Goal: Information Seeking & Learning: Learn about a topic

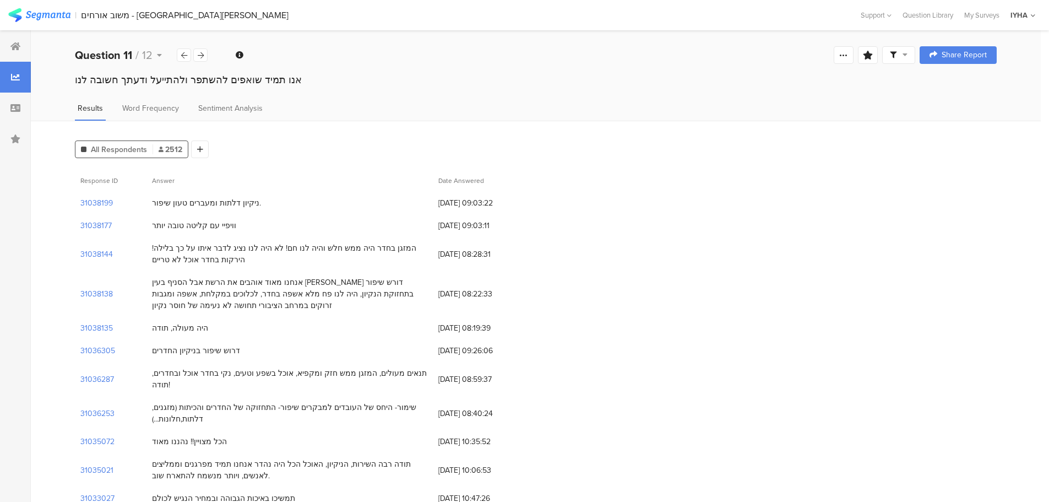
drag, startPoint x: 949, startPoint y: 1, endPoint x: 1024, endPoint y: 51, distance: 90.4
click at [1024, 51] on div "Welcome page 1 באיזה אופן ביצעת את הזמנת האירוח לאנ"א עין-[PERSON_NAME]? 2 שביע…" at bounding box center [536, 54] width 1010 height 35
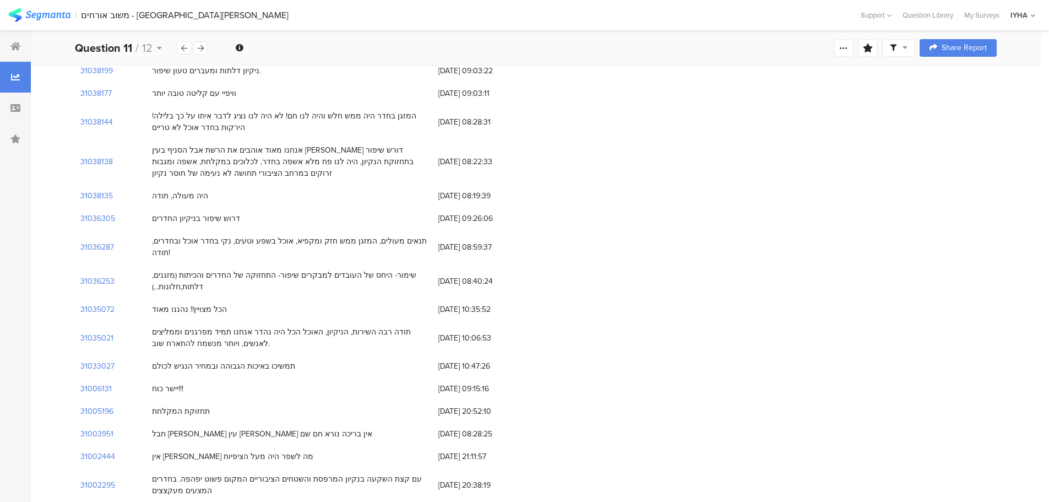
scroll to position [39, 0]
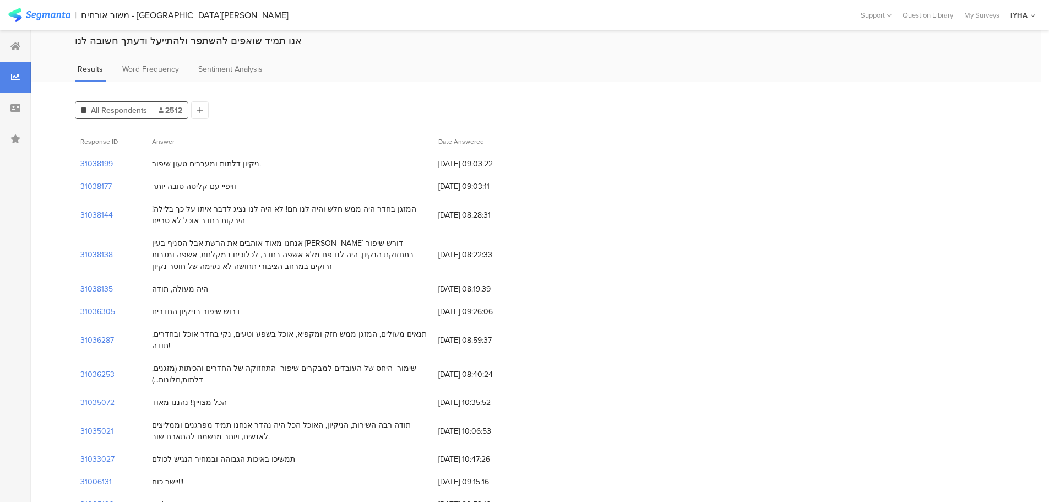
click at [214, 160] on div "ניקיון דלתות ומעברים טעון שיפור." at bounding box center [206, 164] width 109 height 12
click at [217, 161] on div "ניקיון דלתות ומעברים טעון שיפור." at bounding box center [206, 164] width 109 height 12
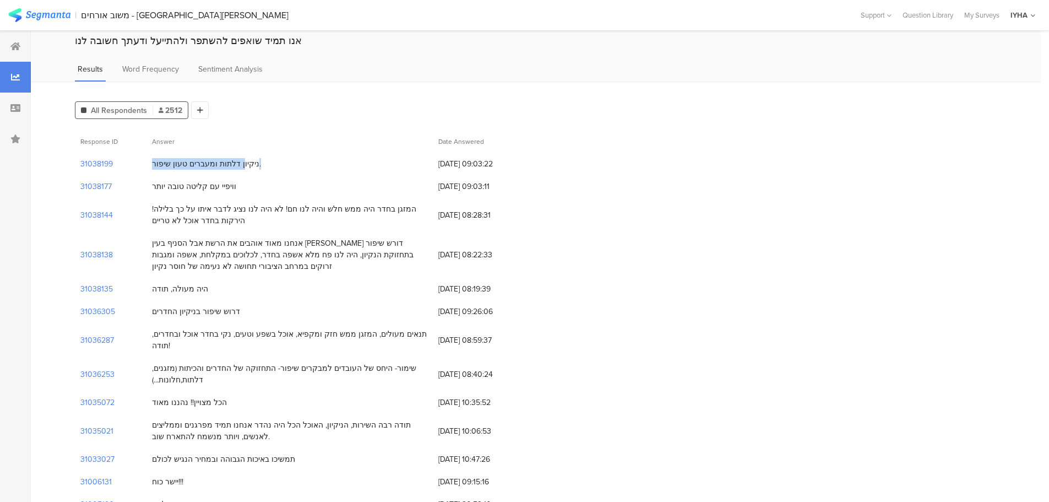
click at [217, 161] on div "ניקיון דלתות ומעברים טעון שיפור." at bounding box center [206, 164] width 109 height 12
click at [197, 185] on div "וויפיי עם קליטה טובה יותר" at bounding box center [194, 187] width 84 height 12
click at [237, 209] on div "המזגן בחדר היה ממש חלש והיה לנו חם! לא היה לנו נציג לדבר איתו על כך בלילה! הירק…" at bounding box center [289, 214] width 275 height 23
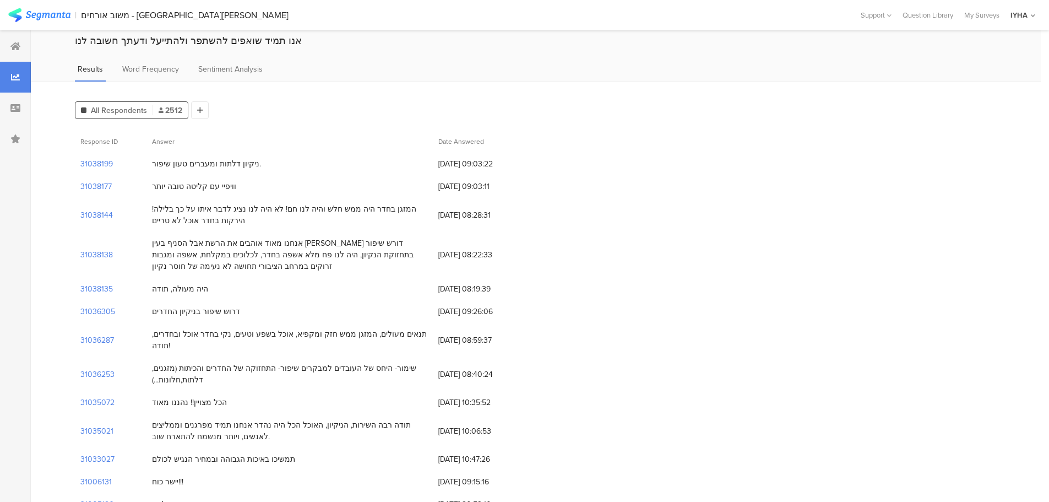
click at [237, 209] on div "המזגן בחדר היה ממש חלש והיה לנו חם! לא היה לנו נציג לדבר איתו על כך בלילה! הירק…" at bounding box center [289, 214] width 275 height 23
click at [248, 246] on div "אנחנו מאוד אוהבים את הרשת אבל הסניף בעין [PERSON_NAME] דורש שיפור בתחזוקת הנקיו…" at bounding box center [289, 254] width 275 height 35
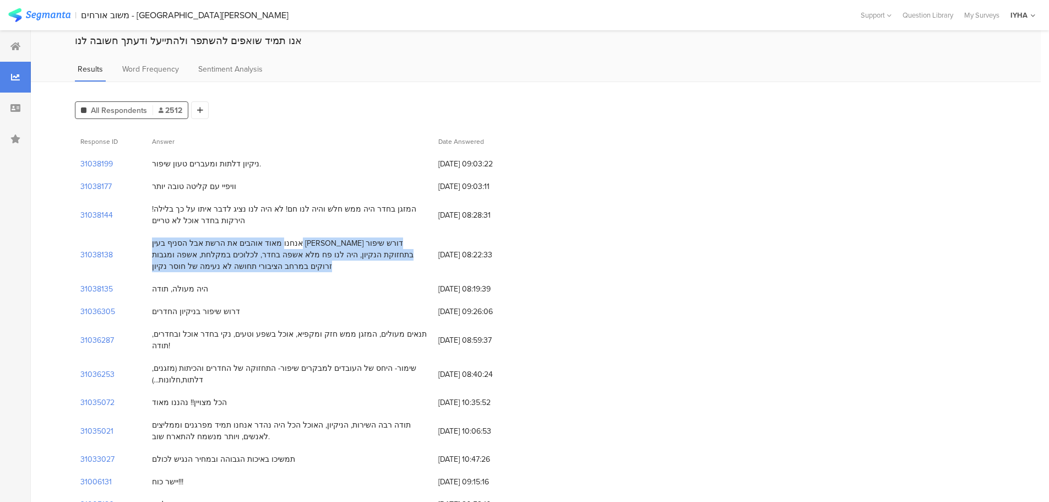
click at [248, 246] on div "אנחנו מאוד אוהבים את הרשת אבל הסניף בעין [PERSON_NAME] דורש שיפור בתחזוקת הנקיו…" at bounding box center [289, 254] width 275 height 35
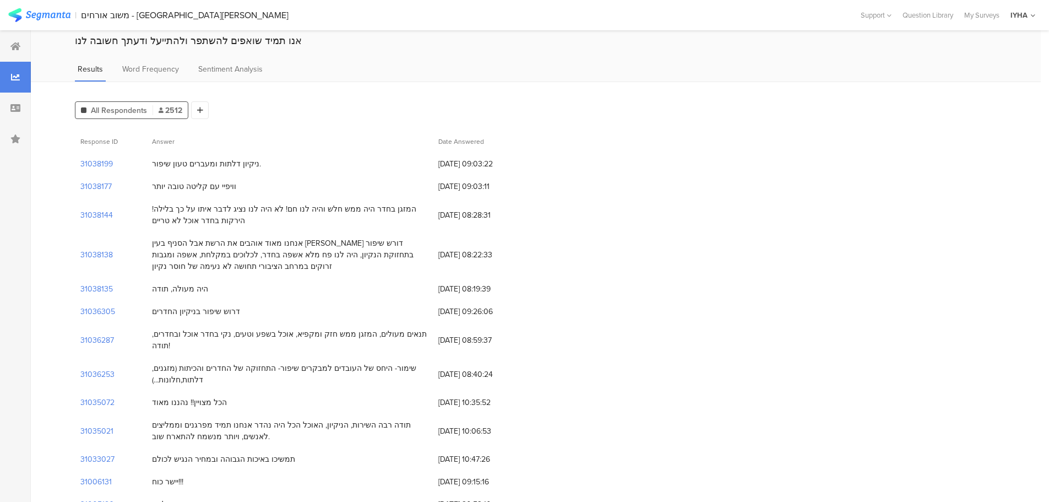
click at [195, 291] on div "היה מעולה, תודה" at bounding box center [180, 289] width 56 height 12
click at [208, 309] on div "דרוש שיפור בניקיון החדרים" at bounding box center [196, 312] width 88 height 12
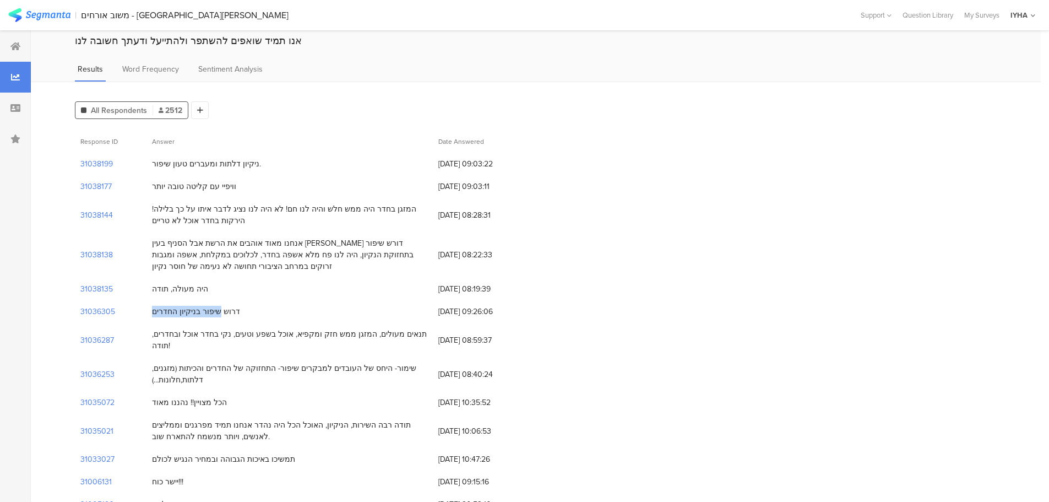
click at [208, 309] on div "דרוש שיפור בניקיון החדרים" at bounding box center [196, 312] width 88 height 12
click at [250, 336] on div "תנאים מעולים, המזגן ממש חזק ומקפיא, אוכל בשפע וטעים, נקי בחדר אוכל ובחדרים, תוד…" at bounding box center [289, 339] width 275 height 23
click at [255, 362] on div "שימור- היחס של העובדים למבקרים שיפור- התחזוקה של החדרים והכיתות (מזגנים, דלתות,…" at bounding box center [289, 373] width 275 height 23
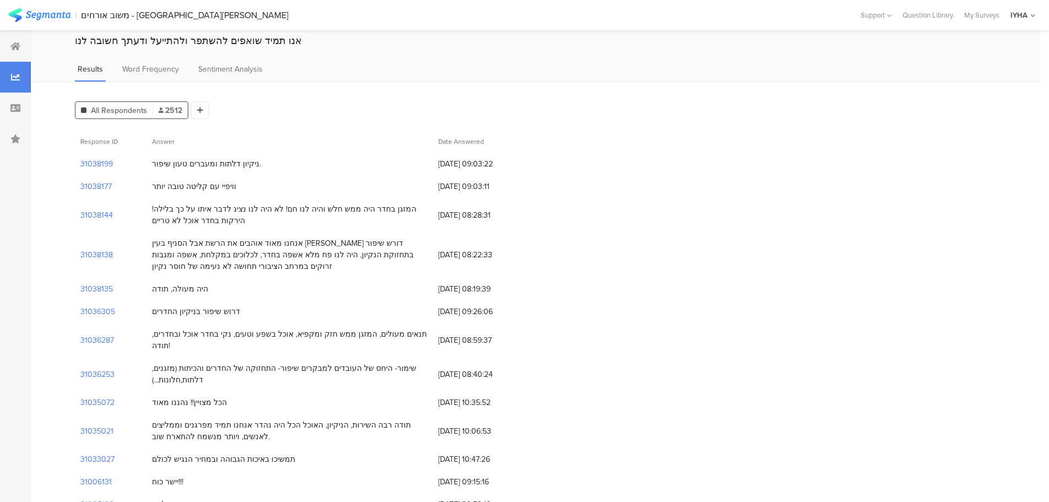
click at [255, 362] on div "שימור- היחס של העובדים למבקרים שיפור- התחזוקה של החדרים והכיתות (מזגנים, דלתות,…" at bounding box center [289, 373] width 275 height 23
click at [210, 396] on div "הכל מצויין!! נהננו מאוד" at bounding box center [189, 402] width 75 height 12
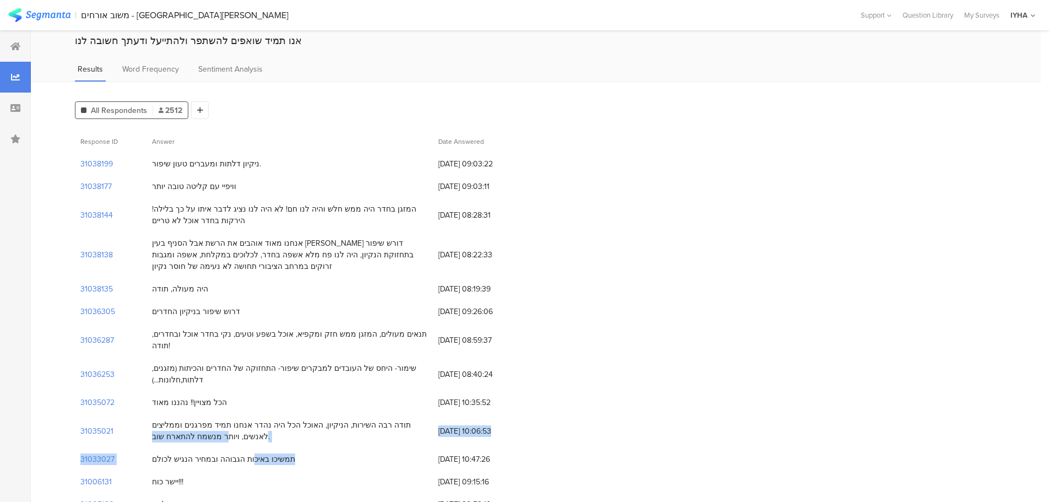
drag, startPoint x: 411, startPoint y: 413, endPoint x: 261, endPoint y: 451, distance: 155.0
click at [412, 419] on div "תודה רבה השירות, הניקיון, האוכל הכל היה נהדר אנחנו תמיד מפרגנים וממליצים לאנשים…" at bounding box center [289, 430] width 275 height 23
drag, startPoint x: 152, startPoint y: 413, endPoint x: 248, endPoint y: 432, distance: 97.6
click at [248, 432] on div "תודה רבה השירות, הניקיון, האוכל הכל היה נהדר אנחנו תמיד מפרגנים וממליצים לאנשים…" at bounding box center [289, 430] width 286 height 34
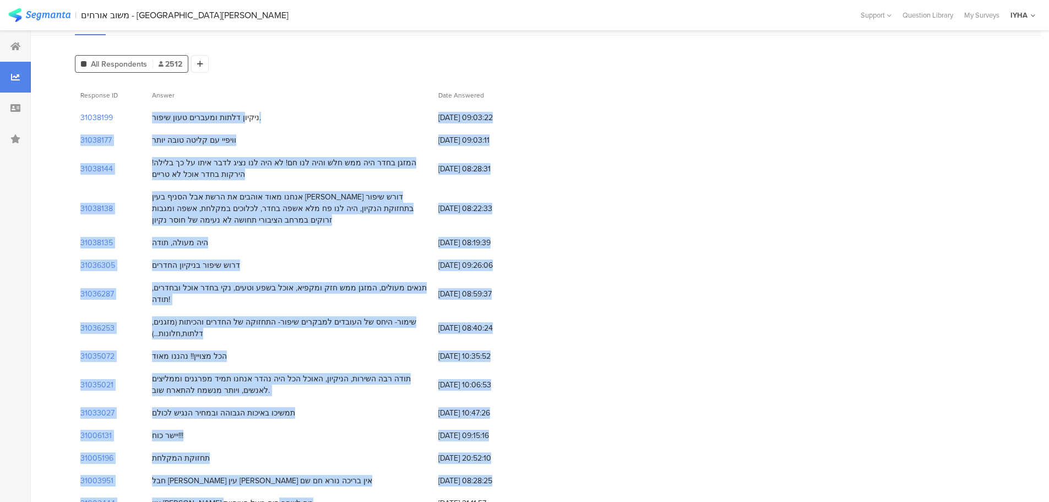
scroll to position [113, 0]
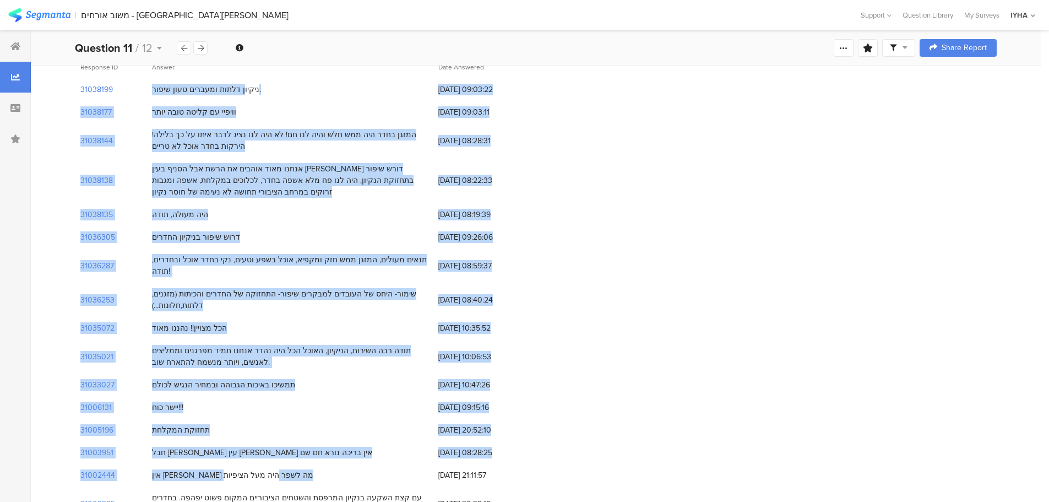
drag, startPoint x: 152, startPoint y: 162, endPoint x: 134, endPoint y: 424, distance: 263.3
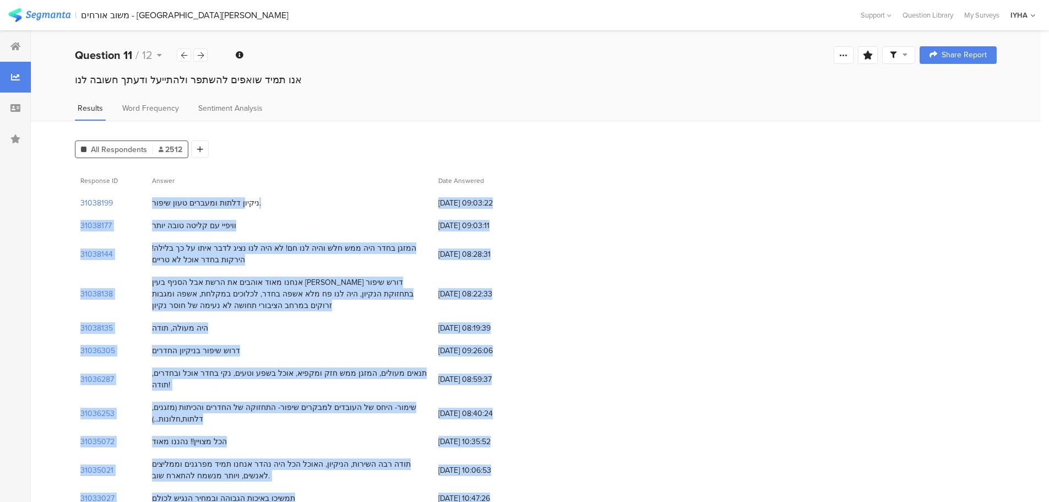
click at [302, 199] on div "ניקיון דלתות ומעברים טעון שיפור." at bounding box center [289, 203] width 286 height 23
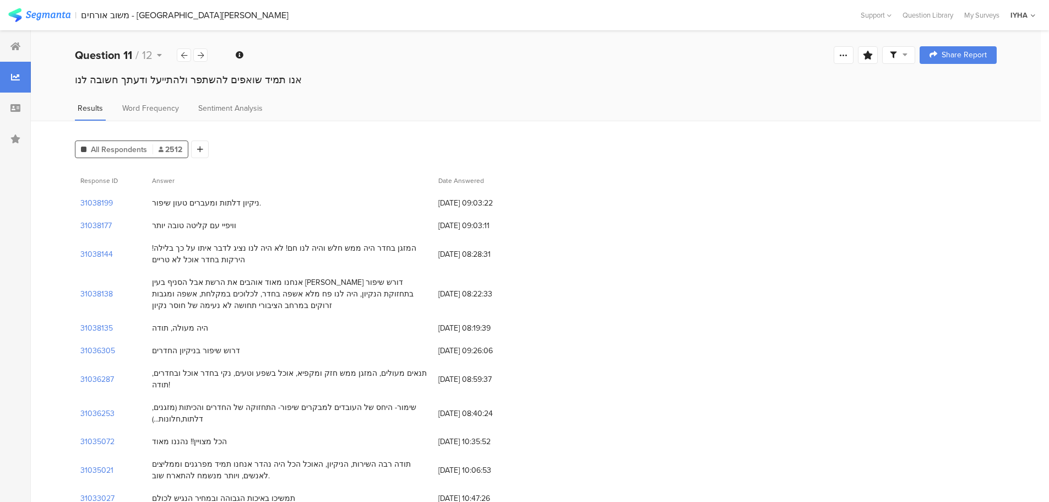
click at [470, 178] on span "Date Answered" at bounding box center [461, 181] width 46 height 10
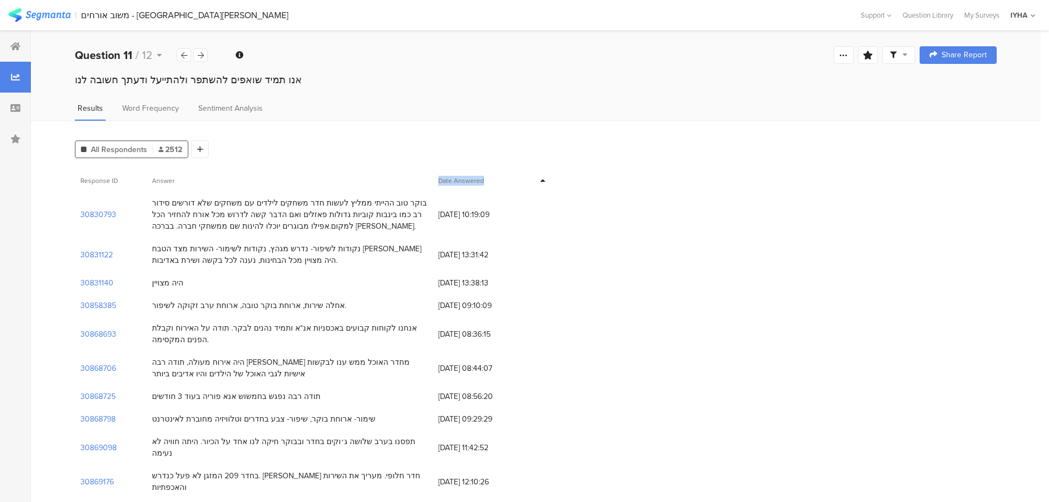
click at [470, 178] on span "Date Answered" at bounding box center [461, 181] width 46 height 10
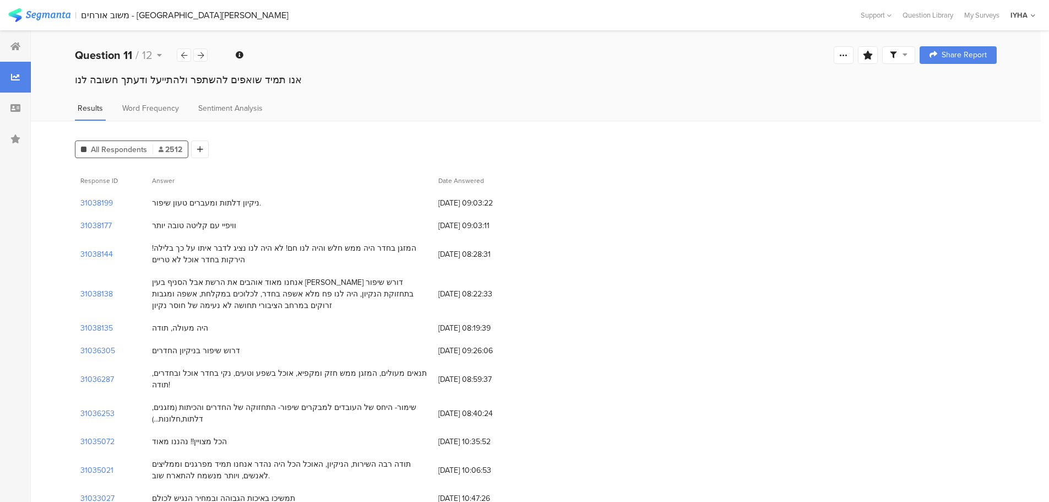
click at [175, 180] on span "Answer" at bounding box center [163, 181] width 23 height 10
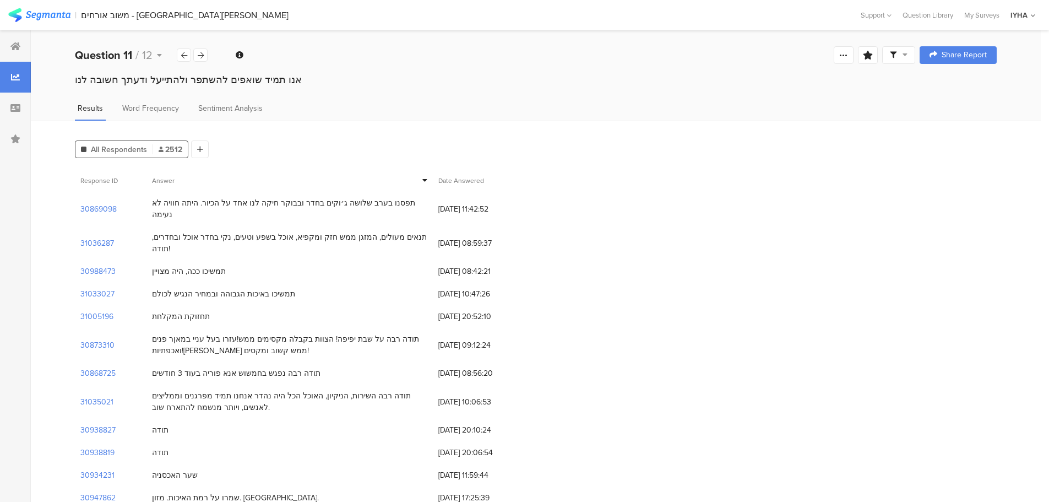
click at [175, 180] on span "Answer" at bounding box center [163, 181] width 23 height 10
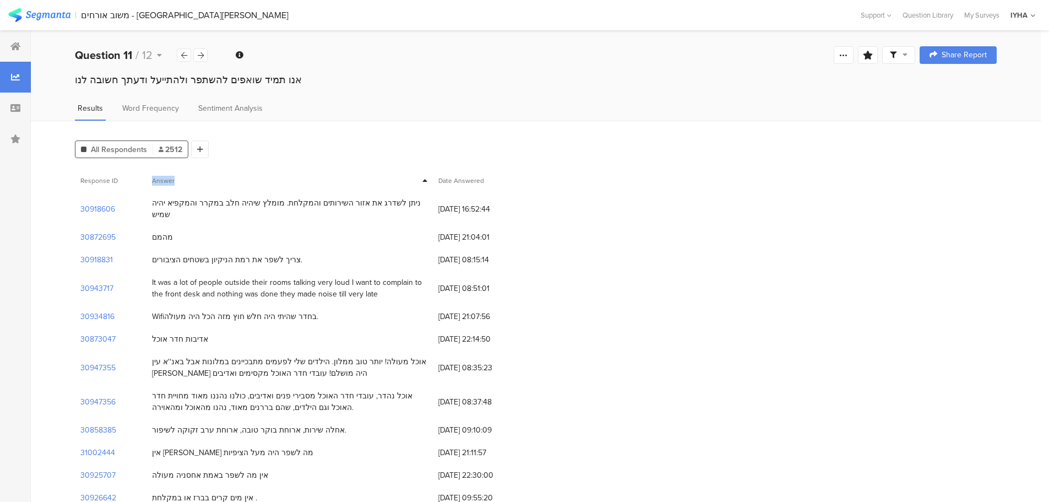
click at [175, 180] on span "Answer" at bounding box center [163, 181] width 23 height 10
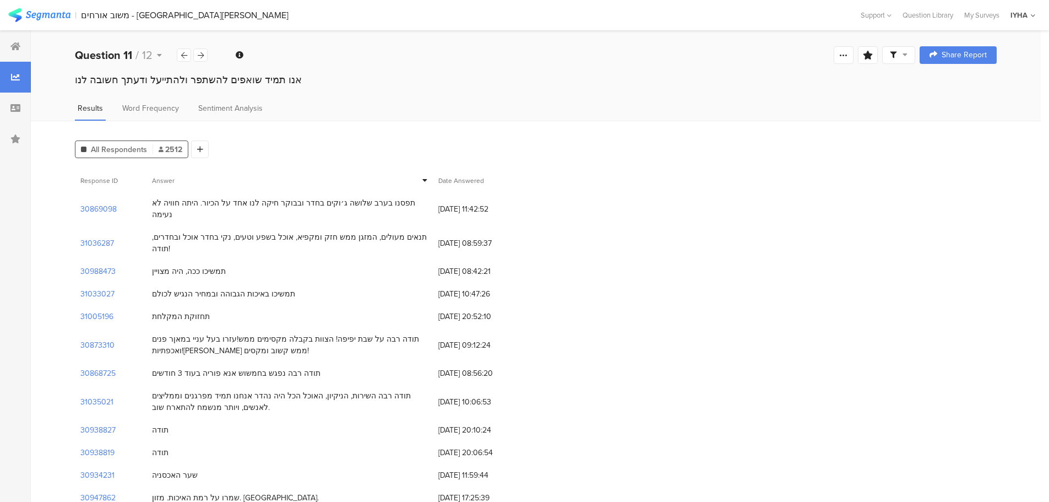
click at [427, 182] on icon at bounding box center [424, 180] width 5 height 8
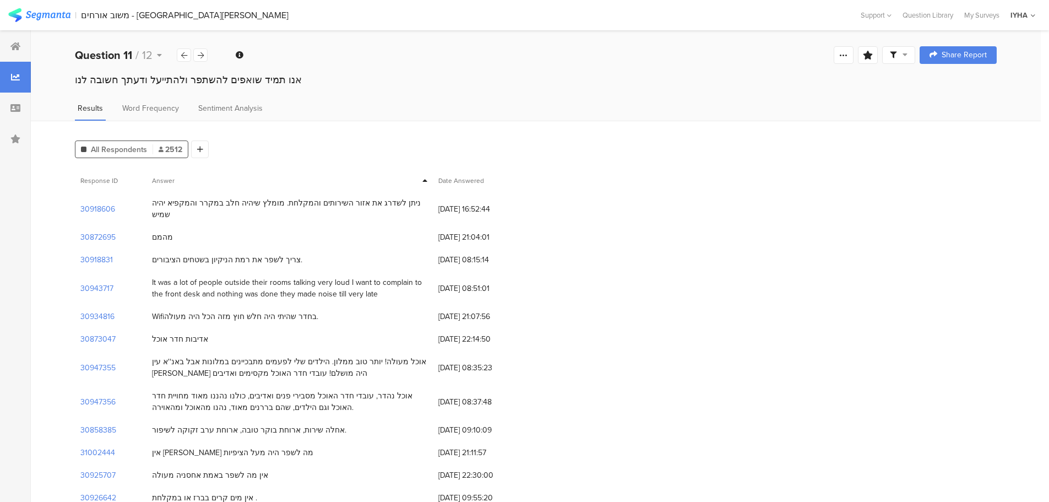
click at [427, 182] on icon at bounding box center [424, 181] width 5 height 8
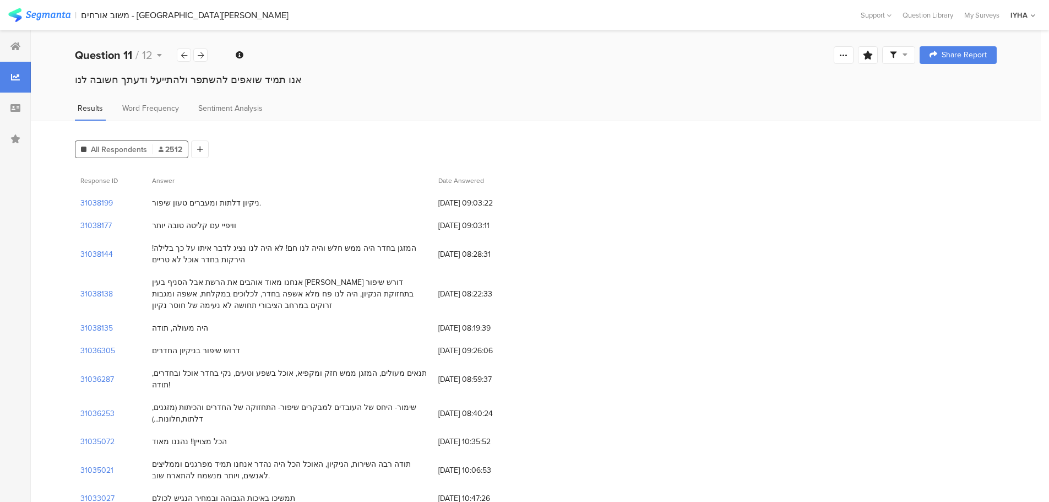
click at [475, 180] on span "Date Answered" at bounding box center [461, 181] width 46 height 10
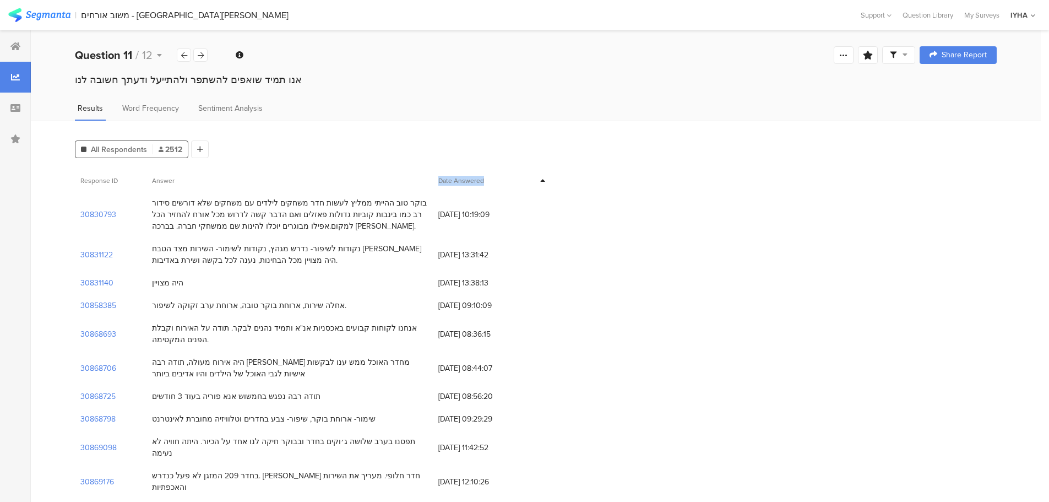
click at [475, 180] on span "Date Answered" at bounding box center [461, 181] width 46 height 10
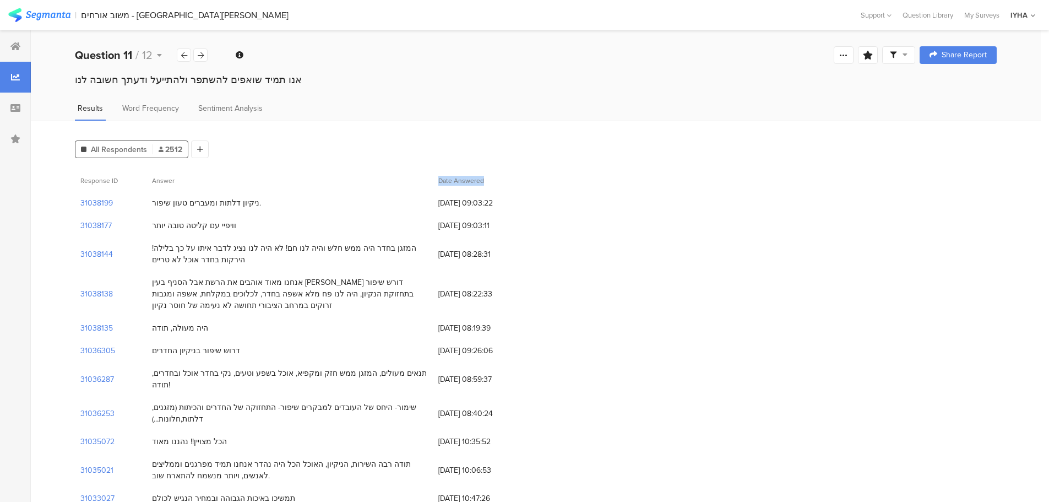
click at [472, 208] on span "[DATE] 09:03:22" at bounding box center [482, 203] width 88 height 12
click at [471, 203] on span "[DATE] 09:03:22" at bounding box center [482, 203] width 88 height 12
click at [484, 181] on span "Date Answered" at bounding box center [461, 181] width 46 height 10
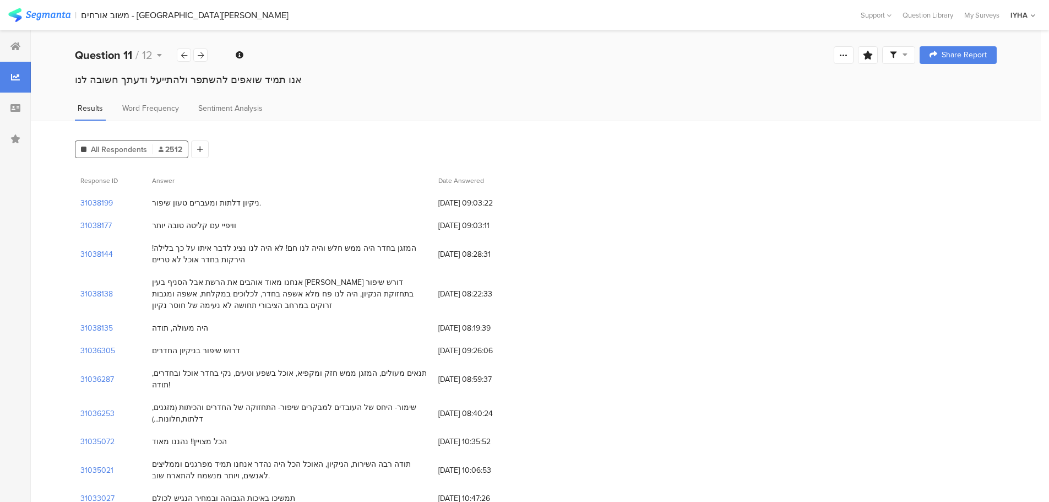
click at [484, 181] on span "Date Answered" at bounding box center [461, 181] width 46 height 10
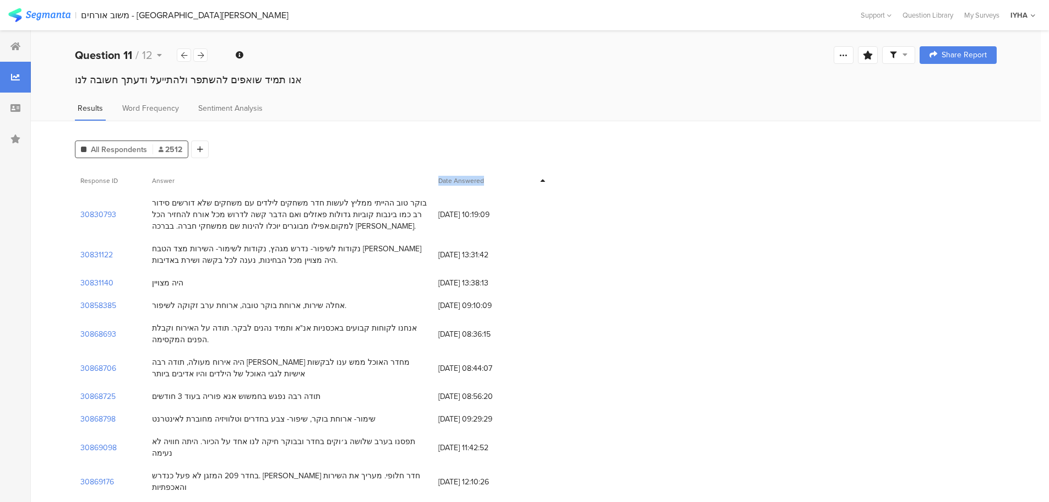
click at [484, 181] on span "Date Answered" at bounding box center [461, 181] width 46 height 10
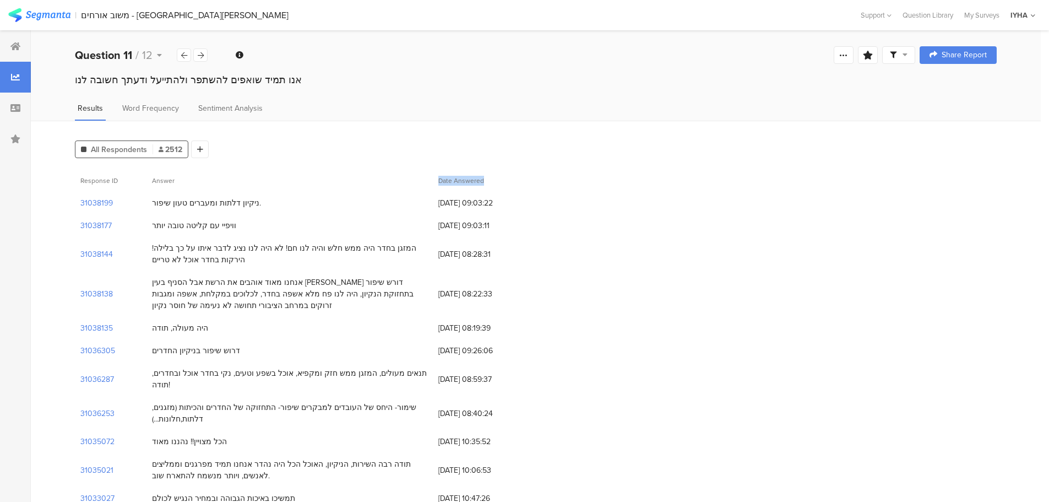
click at [484, 182] on span "Date Answered" at bounding box center [461, 181] width 46 height 10
click at [482, 201] on span "[DATE] 09:03:22" at bounding box center [482, 203] width 88 height 12
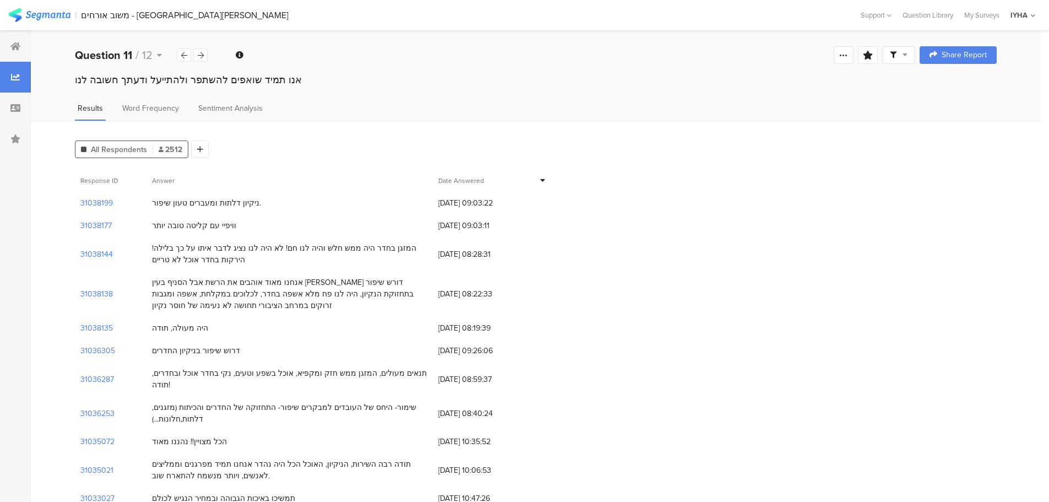
click at [482, 201] on span "[DATE] 09:03:22" at bounding box center [482, 203] width 88 height 12
click at [471, 226] on span "[DATE] 09:03:11" at bounding box center [482, 226] width 88 height 12
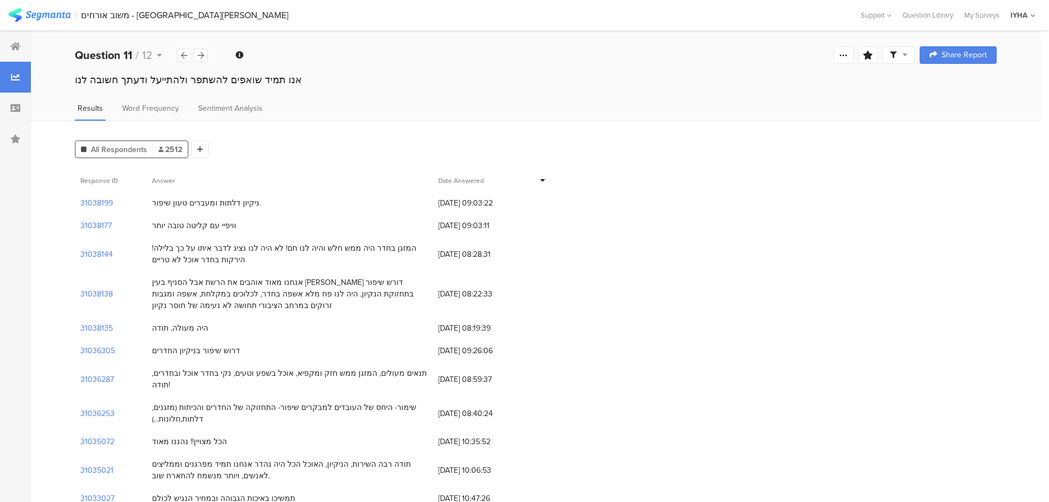
click at [467, 250] on span "[DATE] 08:28:31" at bounding box center [482, 254] width 88 height 12
click at [467, 226] on span "[DATE] 09:03:11" at bounding box center [482, 226] width 88 height 12
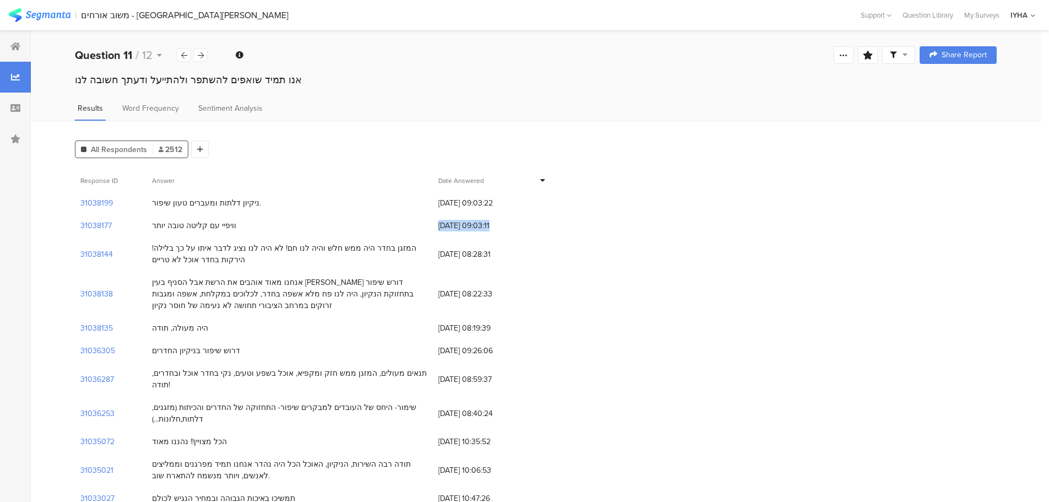
click at [467, 226] on span "[DATE] 09:03:11" at bounding box center [482, 226] width 88 height 12
click at [482, 200] on span "[DATE] 09:03:22" at bounding box center [482, 203] width 88 height 12
click at [468, 225] on span "[DATE] 09:03:11" at bounding box center [482, 226] width 88 height 12
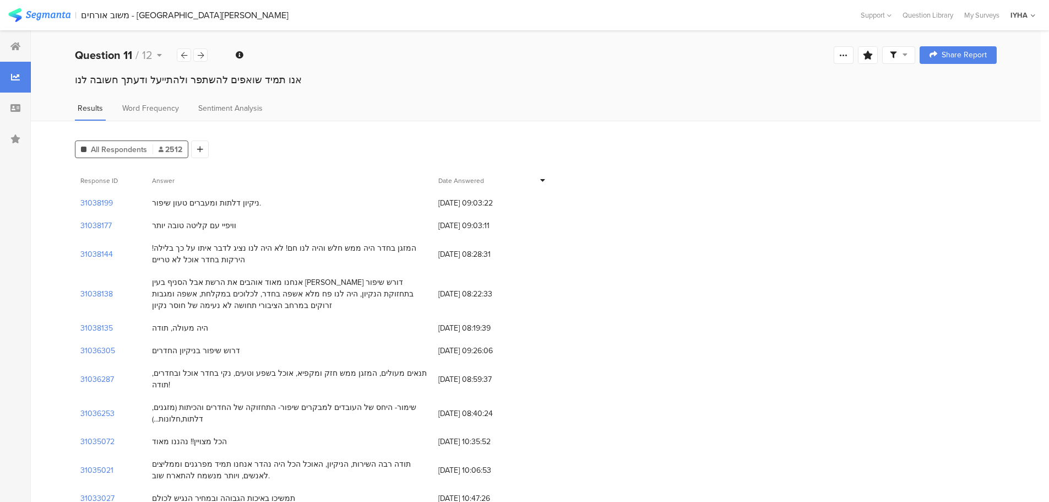
click at [468, 225] on span "[DATE] 09:03:11" at bounding box center [482, 226] width 88 height 12
click at [468, 257] on span "[DATE] 08:28:31" at bounding box center [482, 254] width 88 height 12
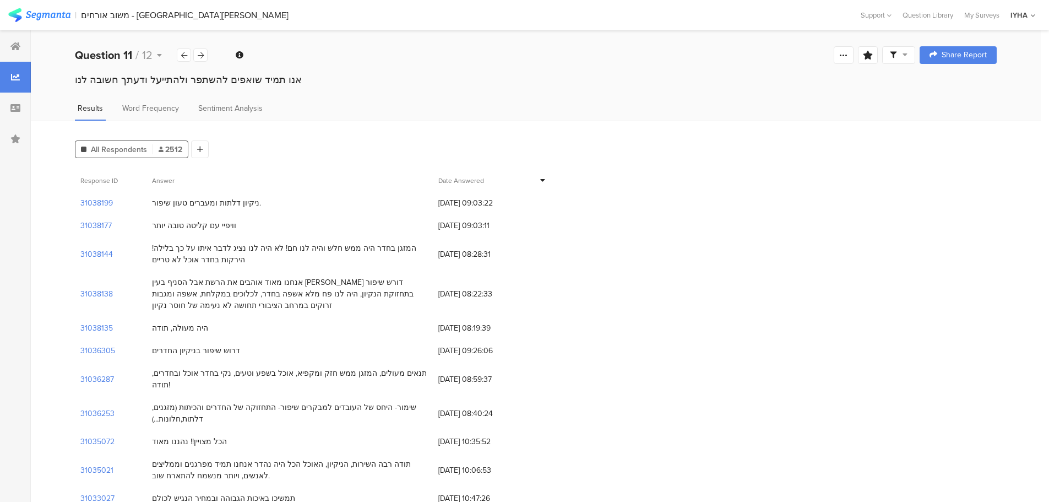
click at [463, 288] on span "[DATE] 08:22:33" at bounding box center [482, 294] width 88 height 12
click at [466, 327] on span "[DATE] 08:19:39" at bounding box center [482, 328] width 88 height 12
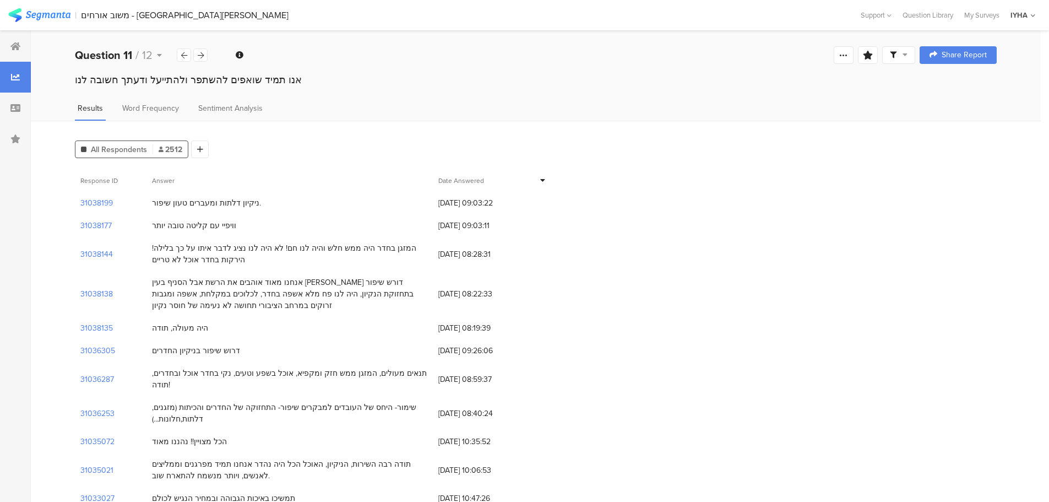
click at [456, 328] on span "[DATE] 08:19:39" at bounding box center [482, 328] width 88 height 12
click at [502, 227] on span "[DATE] 09:03:11" at bounding box center [482, 226] width 88 height 12
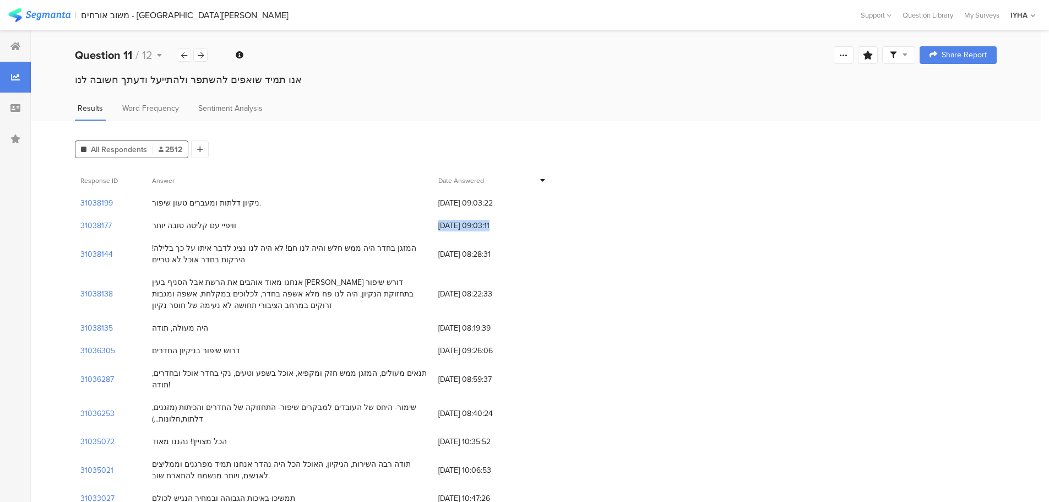
click at [502, 227] on span "[DATE] 09:03:11" at bounding box center [482, 226] width 88 height 12
click at [506, 202] on span "[DATE] 09:03:22" at bounding box center [482, 203] width 88 height 12
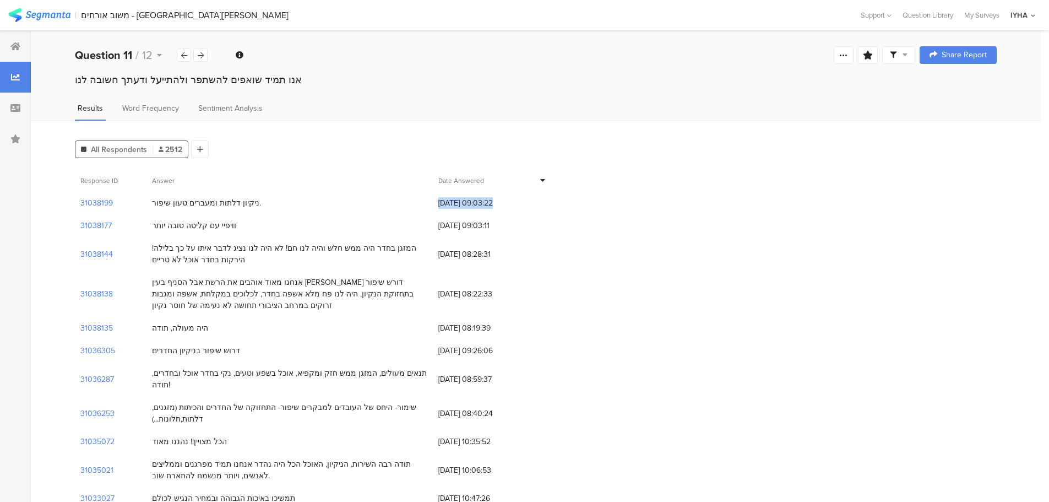
click at [506, 202] on span "[DATE] 09:03:22" at bounding box center [482, 203] width 88 height 12
click at [203, 207] on div "ניקיון דלתות ומעברים טעון שיפור." at bounding box center [206, 203] width 109 height 12
click at [207, 225] on div "וויפיי עם קליטה טובה יותר" at bounding box center [194, 226] width 84 height 12
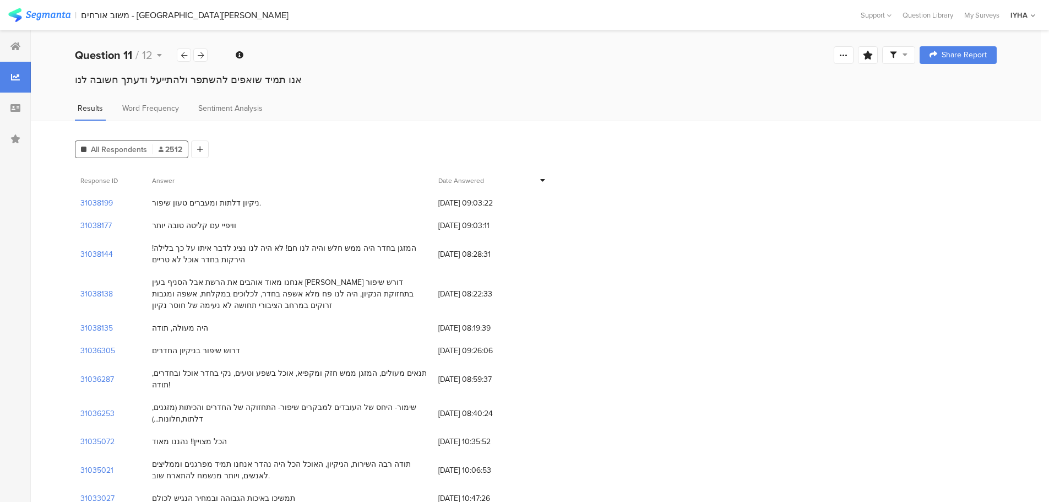
click at [207, 225] on div "וויפיי עם קליטה טובה יותר" at bounding box center [194, 226] width 84 height 12
click at [209, 250] on div "המזגן בחדר היה ממש חלש והיה לנו חם! לא היה לנו נציג לדבר איתו על כך בלילה! הירק…" at bounding box center [289, 253] width 275 height 23
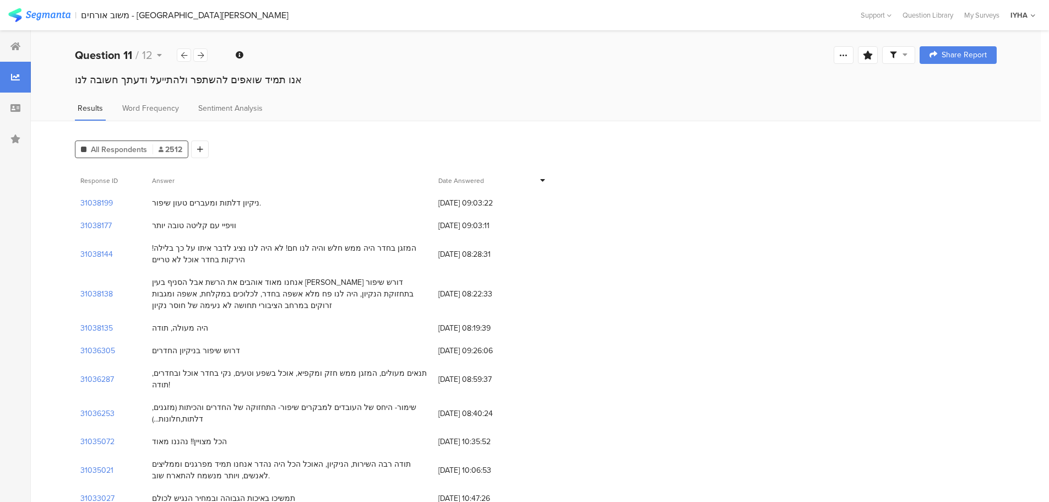
click at [212, 283] on div "אנחנו מאוד אוהבים את הרשת אבל הסניף בעין [PERSON_NAME] דורש שיפור בתחזוקת הנקיו…" at bounding box center [289, 293] width 275 height 35
click at [211, 282] on div "אנחנו מאוד אוהבים את הרשת אבל הסניף בעין [PERSON_NAME] דורש שיפור בתחזוקת הנקיו…" at bounding box center [289, 293] width 275 height 35
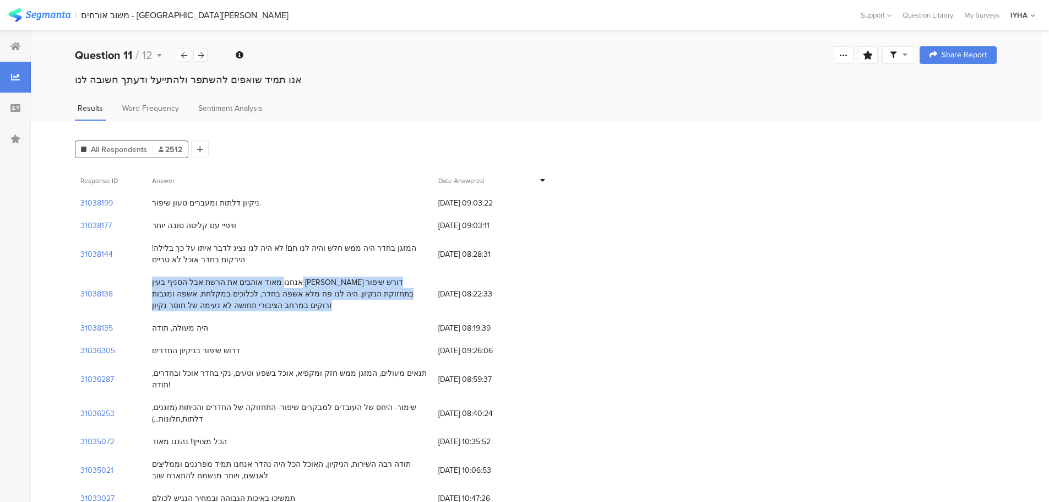
click at [211, 282] on div "אנחנו מאוד אוהבים את הרשת אבל הסניף בעין [PERSON_NAME] דורש שיפור בתחזוקת הנקיו…" at bounding box center [289, 293] width 275 height 35
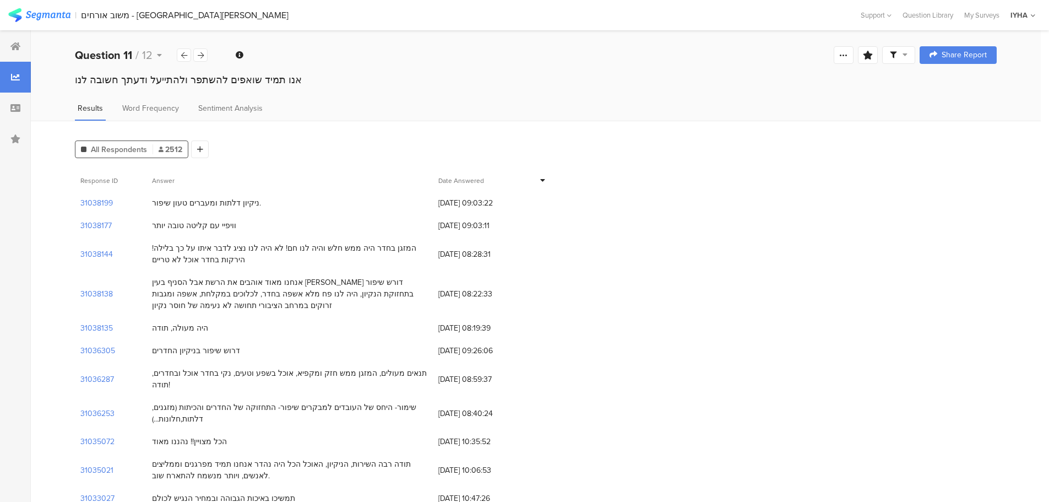
click at [190, 328] on div "היה מעולה, תודה" at bounding box center [180, 328] width 56 height 12
click at [196, 350] on div "דרוש שיפור בניקיון החדרים" at bounding box center [196, 351] width 88 height 12
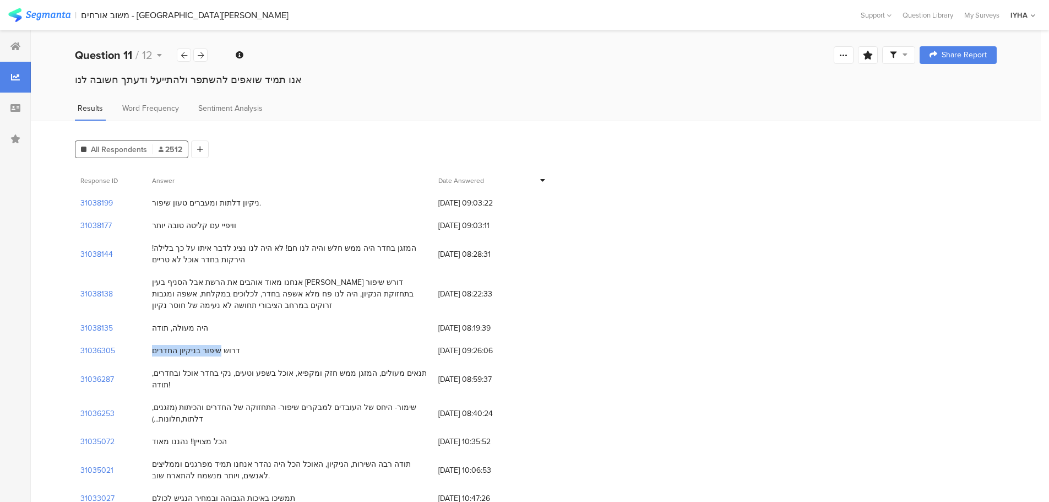
click at [196, 350] on div "דרוש שיפור בניקיון החדרים" at bounding box center [196, 351] width 88 height 12
click at [198, 372] on div "תנאים מעולים, המזגן ממש חזק ומקפיא, אוכל בשפע וטעים, נקי בחדר אוכל ובחדרים, תוד…" at bounding box center [289, 378] width 275 height 23
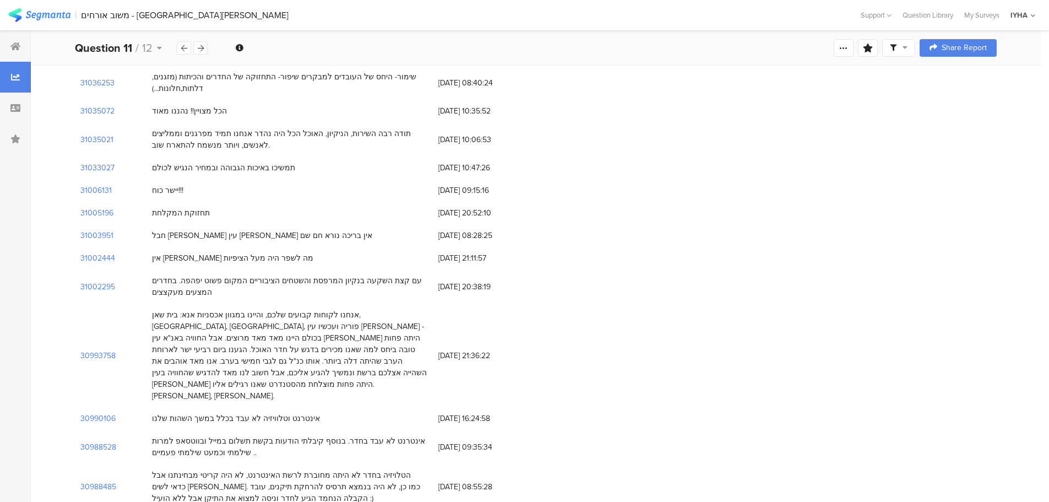
scroll to position [385, 0]
